Goal: Information Seeking & Learning: Learn about a topic

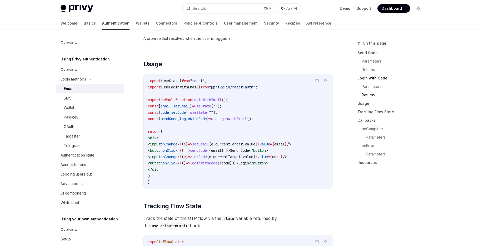
scroll to position [411, 0]
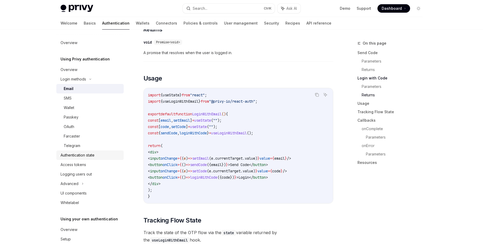
click at [71, 157] on div "Authentication state" at bounding box center [78, 155] width 34 height 6
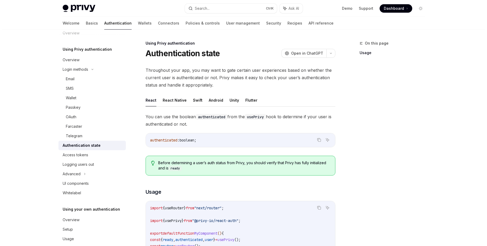
scroll to position [18, 0]
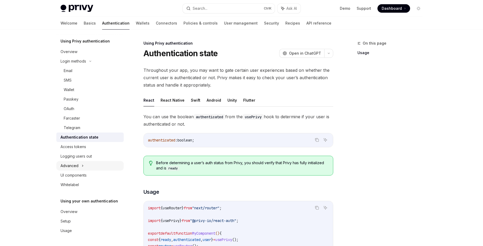
click at [78, 166] on div "Advanced" at bounding box center [89, 165] width 67 height 9
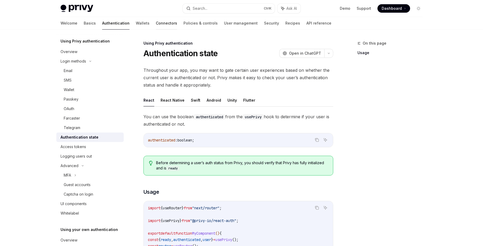
click at [156, 22] on link "Connectors" at bounding box center [166, 23] width 21 height 13
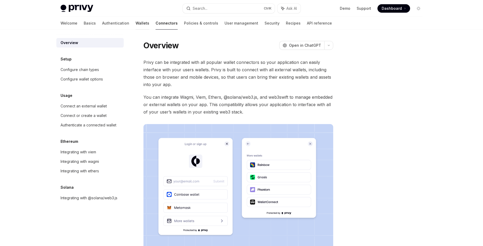
click at [136, 23] on link "Wallets" at bounding box center [143, 23] width 14 height 13
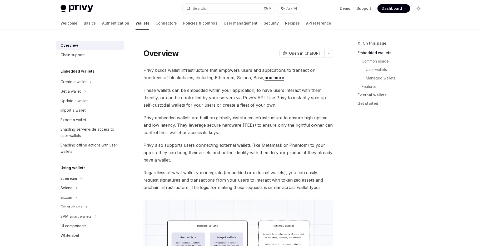
scroll to position [32, 0]
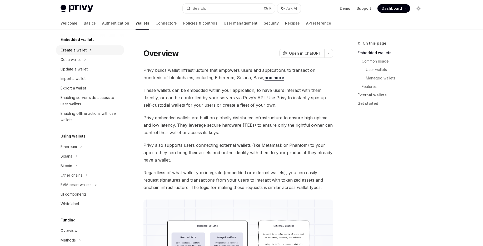
click at [85, 51] on div "Create a wallet" at bounding box center [74, 50] width 26 height 6
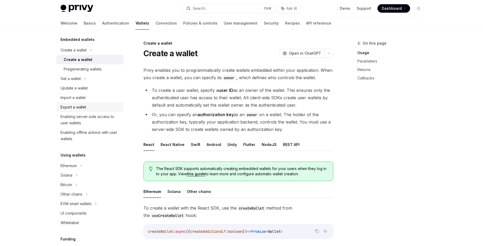
scroll to position [63, 0]
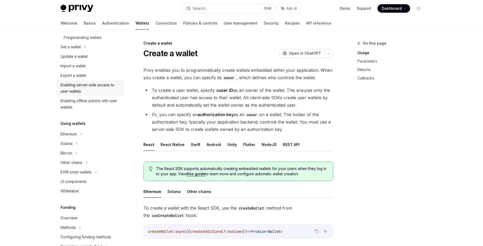
click at [92, 90] on div "Enabling server-side access to user wallets" at bounding box center [91, 88] width 60 height 13
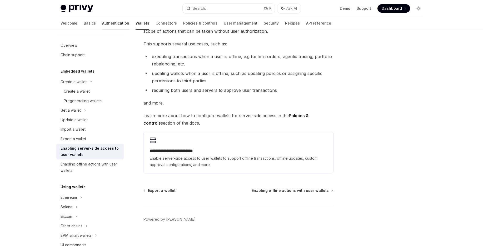
click at [102, 22] on link "Authentication" at bounding box center [115, 23] width 27 height 13
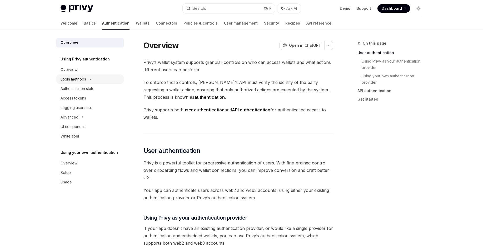
click at [77, 76] on div "Login methods" at bounding box center [74, 79] width 26 height 6
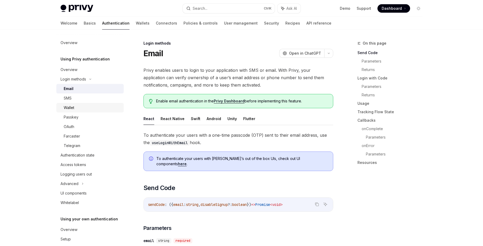
click at [89, 104] on div "Wallet" at bounding box center [92, 107] width 57 height 6
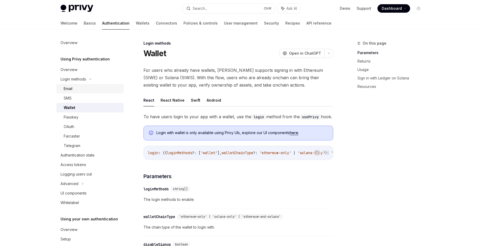
click at [89, 88] on div "Email" at bounding box center [92, 88] width 57 height 6
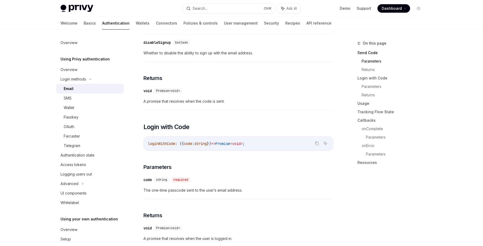
scroll to position [253, 0]
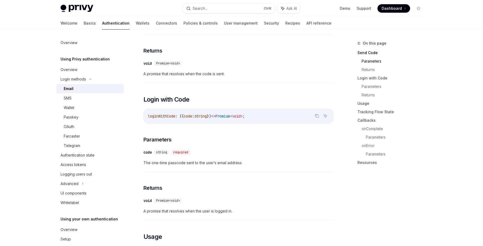
click at [385, 7] on span "Dashboard" at bounding box center [392, 8] width 20 height 5
click at [84, 23] on link "Basics" at bounding box center [90, 23] width 12 height 13
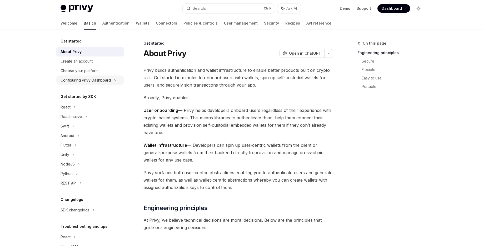
scroll to position [25, 0]
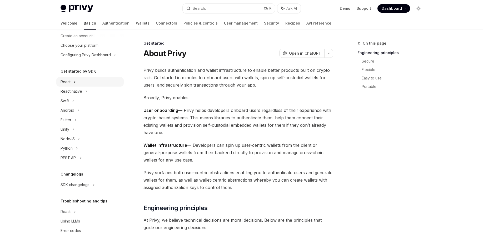
click at [66, 81] on div "React" at bounding box center [66, 82] width 10 height 6
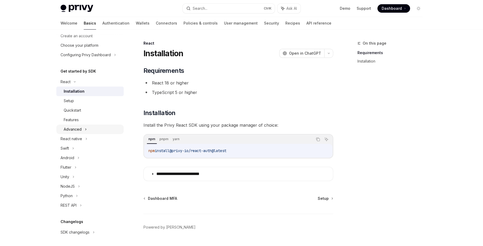
click at [79, 127] on div "Advanced" at bounding box center [73, 129] width 18 height 6
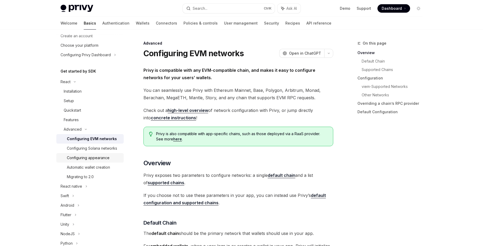
click at [83, 161] on div "Configuring appearance" at bounding box center [88, 157] width 43 height 6
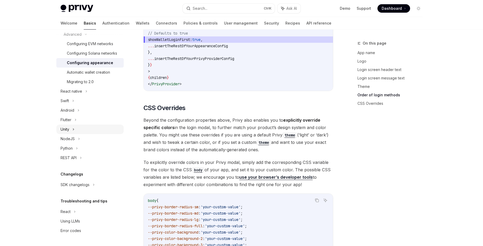
scroll to position [126, 0]
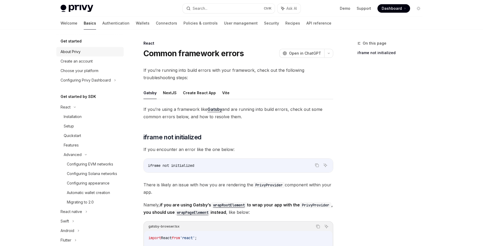
click at [76, 53] on div "About Privy" at bounding box center [71, 51] width 20 height 6
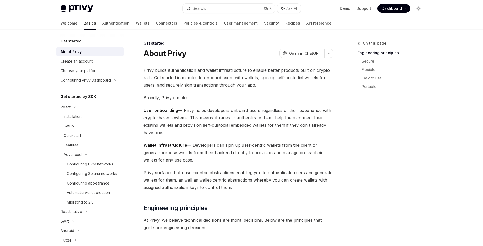
click at [85, 8] on img at bounding box center [77, 8] width 33 height 7
type textarea "*"
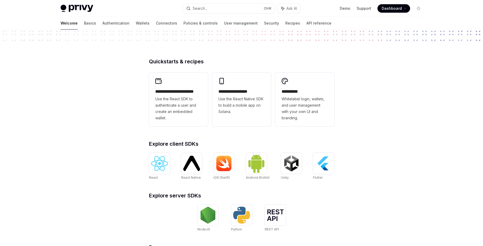
scroll to position [126, 0]
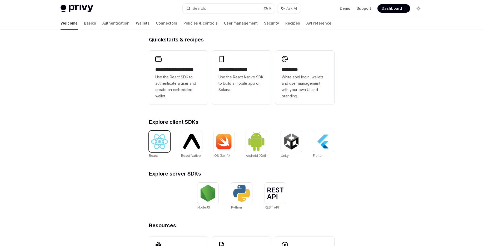
click at [162, 142] on img at bounding box center [159, 141] width 17 height 15
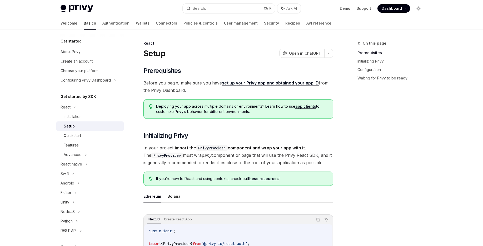
click at [104, 147] on div "Features" at bounding box center [92, 145] width 57 height 6
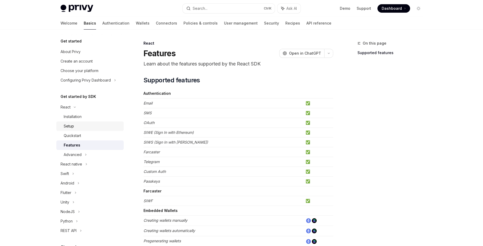
click at [81, 126] on div "Setup" at bounding box center [92, 126] width 57 height 6
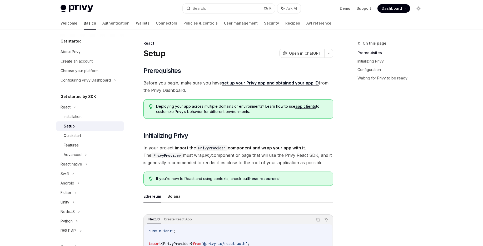
click at [89, 121] on link "Setup" at bounding box center [89, 125] width 67 height 9
click at [95, 116] on div "Installation" at bounding box center [92, 116] width 57 height 6
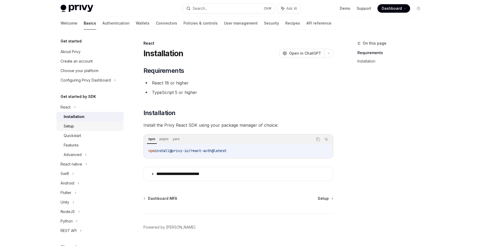
click at [91, 123] on div "Setup" at bounding box center [92, 126] width 57 height 6
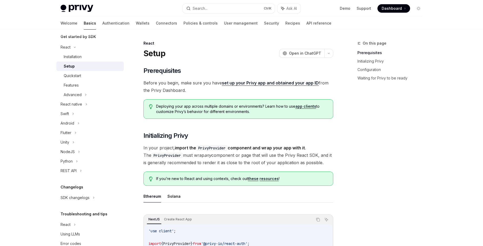
scroll to position [73, 0]
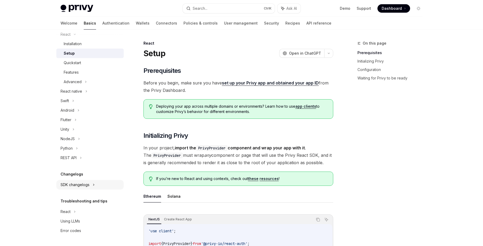
click at [71, 37] on div "SDK changelogs" at bounding box center [66, 34] width 10 height 6
click at [75, 193] on div "React" at bounding box center [92, 194] width 57 height 6
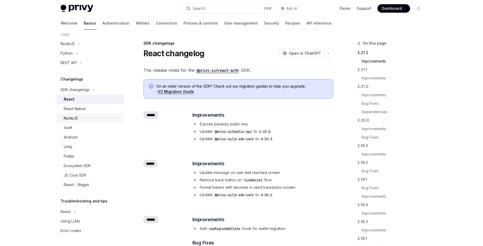
scroll to position [63, 0]
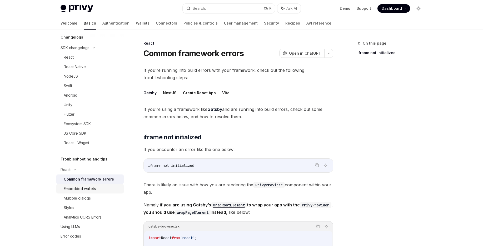
scroll to position [215, 0]
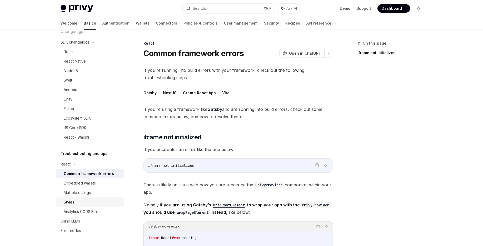
click at [75, 201] on div "Styles" at bounding box center [92, 202] width 57 height 6
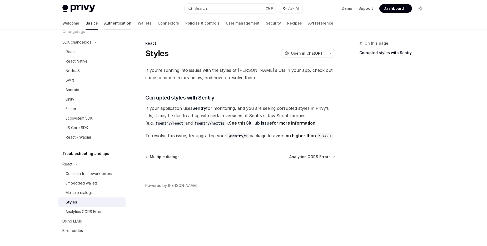
click at [104, 23] on link "Authentication" at bounding box center [117, 23] width 27 height 13
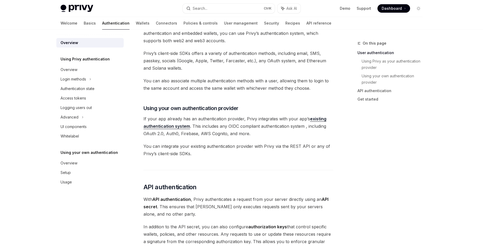
scroll to position [253, 0]
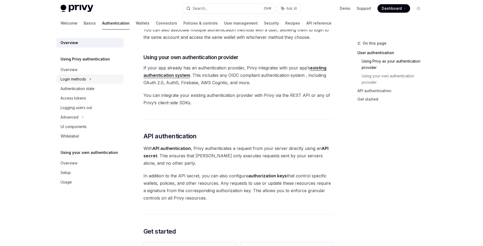
click at [83, 79] on div "Login methods" at bounding box center [74, 79] width 26 height 6
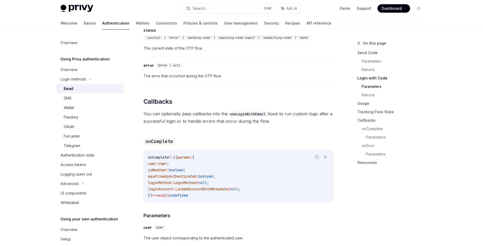
scroll to position [379, 0]
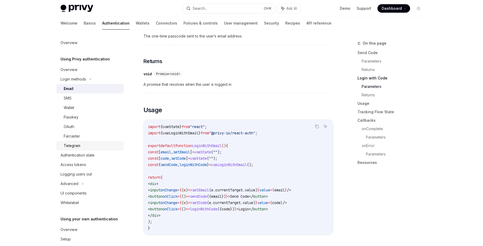
click at [76, 148] on div "Telegram" at bounding box center [72, 145] width 17 height 6
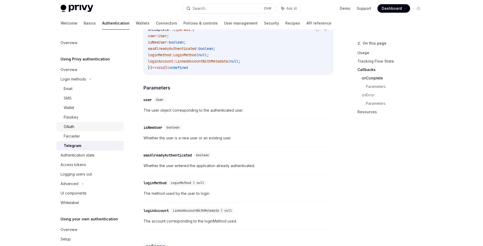
scroll to position [18, 0]
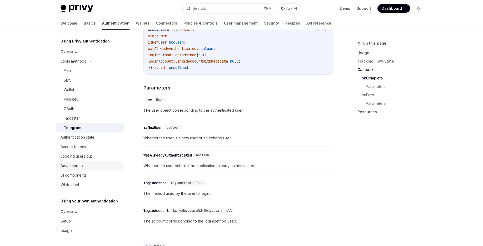
click at [80, 163] on div "Advanced" at bounding box center [89, 165] width 67 height 9
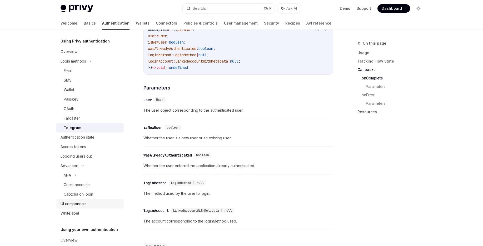
click at [85, 203] on div "UI components" at bounding box center [74, 203] width 26 height 6
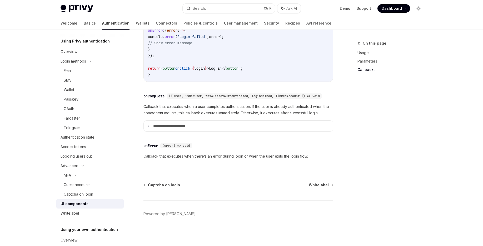
scroll to position [760, 0]
click at [178, 124] on p "**********" at bounding box center [176, 126] width 47 height 5
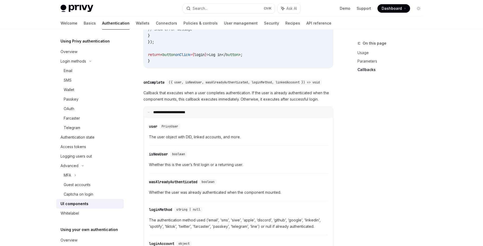
click at [178, 115] on p "**********" at bounding box center [175, 112] width 45 height 5
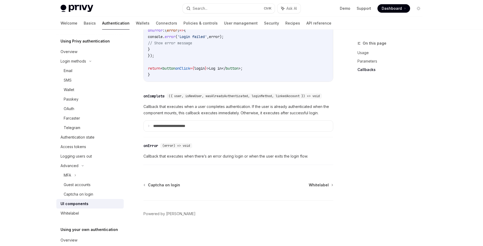
click at [176, 156] on span "Callback that executes when there’s an error during login or when the user exit…" at bounding box center [239, 156] width 190 height 6
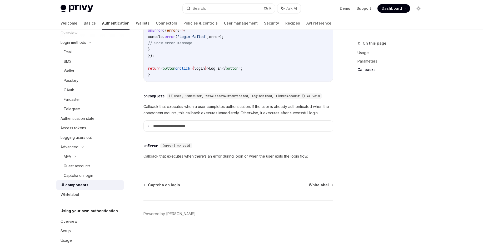
scroll to position [46, 0]
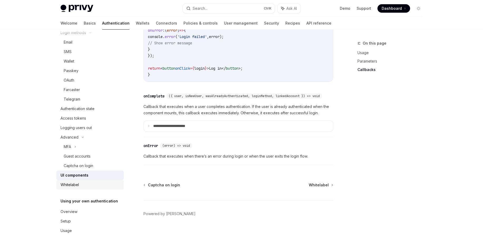
click at [83, 185] on div "Whitelabel" at bounding box center [91, 184] width 60 height 6
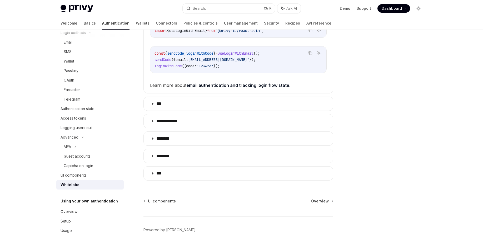
scroll to position [158, 0]
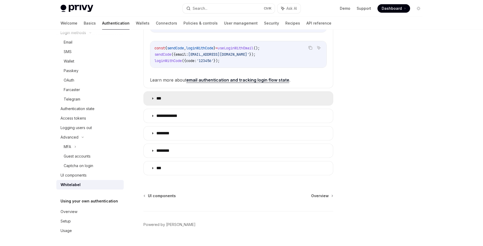
click at [155, 97] on summary "***" at bounding box center [238, 98] width 189 height 14
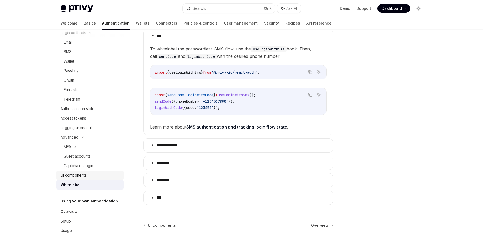
scroll to position [221, 0]
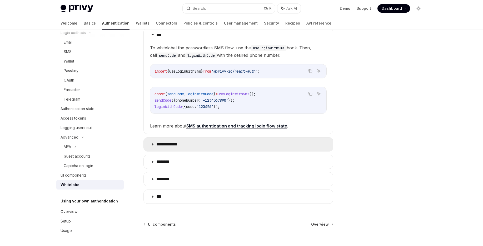
click at [188, 148] on summary "**********" at bounding box center [238, 144] width 189 height 14
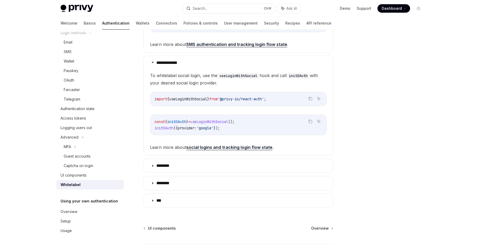
scroll to position [316, 0]
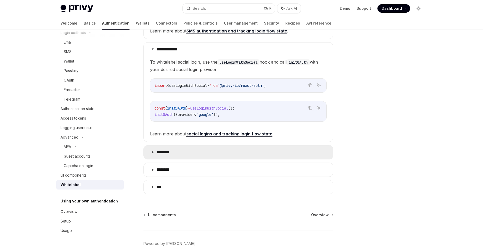
click at [192, 156] on summary "********" at bounding box center [238, 152] width 189 height 14
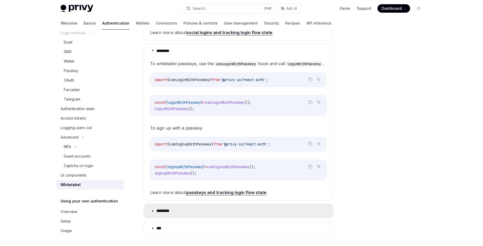
scroll to position [432, 0]
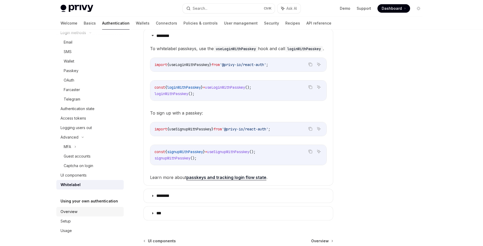
click at [92, 211] on div "Overview" at bounding box center [91, 211] width 60 height 6
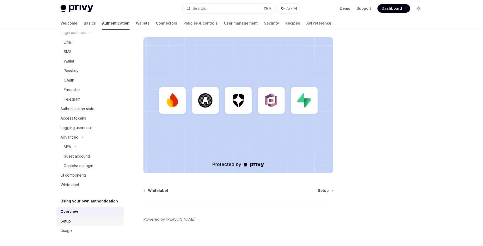
scroll to position [126, 0]
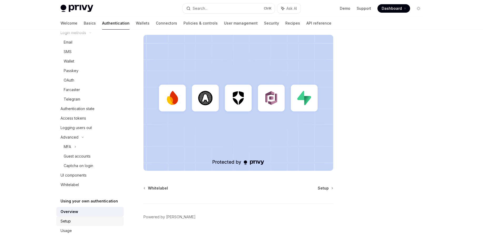
click at [88, 223] on div "Setup" at bounding box center [91, 221] width 60 height 6
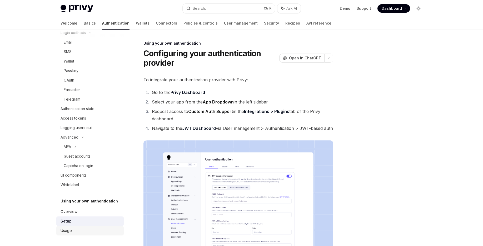
click at [85, 226] on link "Usage" at bounding box center [89, 230] width 67 height 9
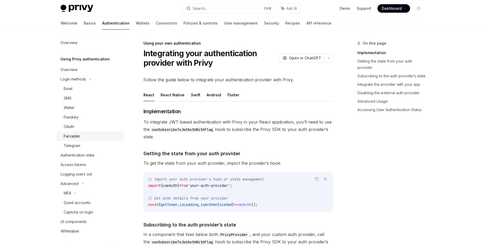
click at [92, 134] on div "Farcaster" at bounding box center [92, 136] width 57 height 6
type textarea "*"
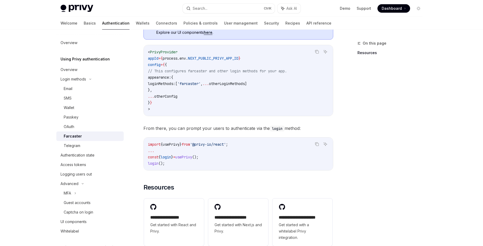
scroll to position [221, 0]
